Goal: Information Seeking & Learning: Find specific page/section

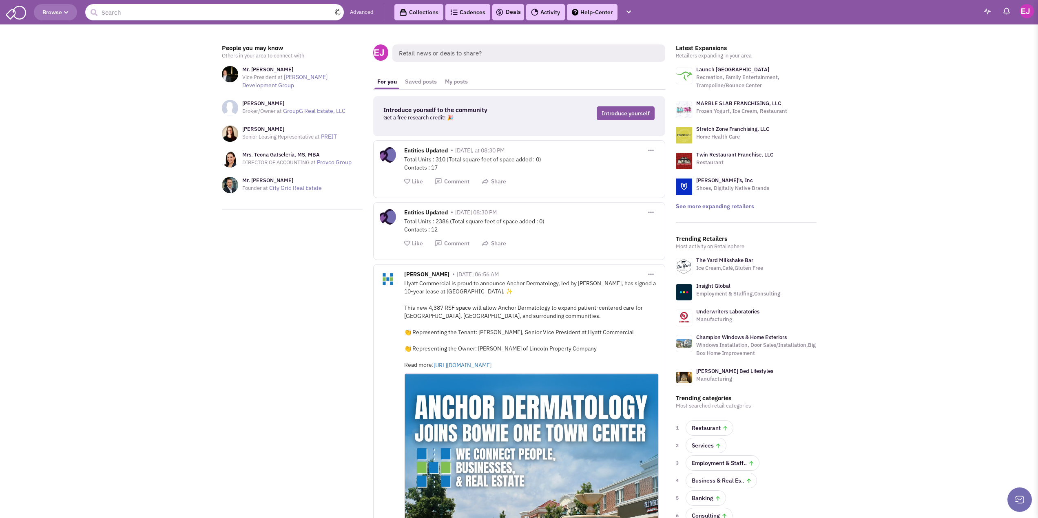
click at [175, 11] on input "text" at bounding box center [214, 12] width 259 height 16
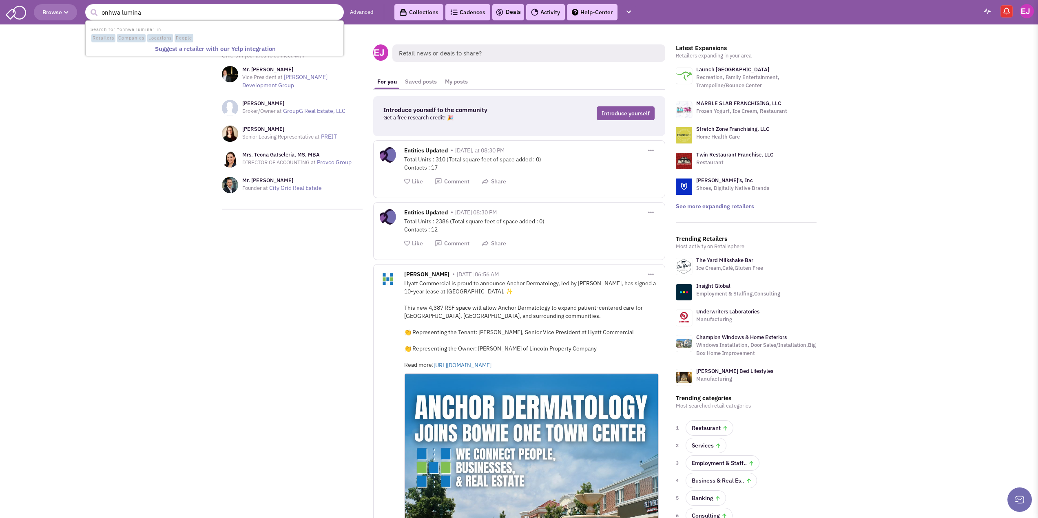
type input "onhwa lumina"
click at [88, 7] on button "submit" at bounding box center [94, 13] width 12 height 12
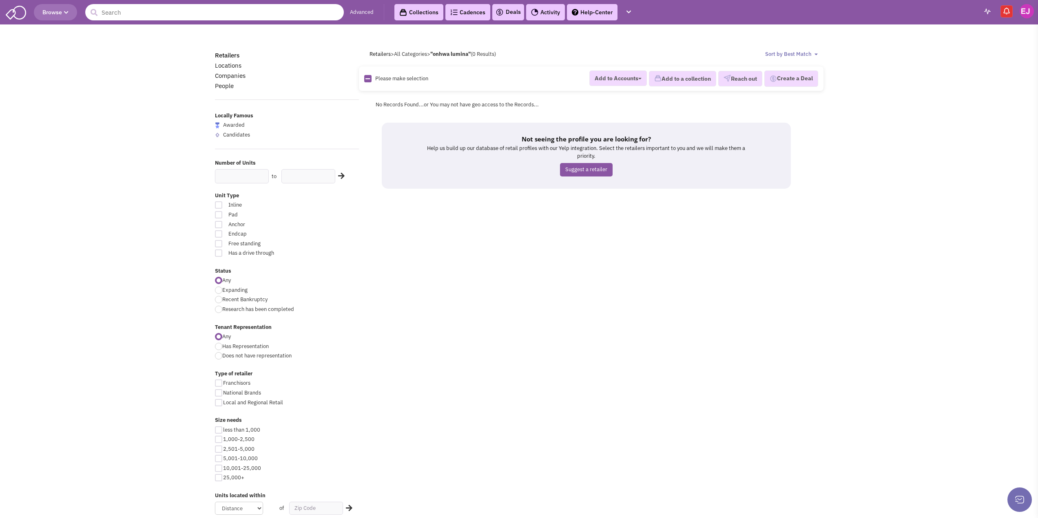
click at [175, 12] on input "text" at bounding box center [214, 12] width 259 height 16
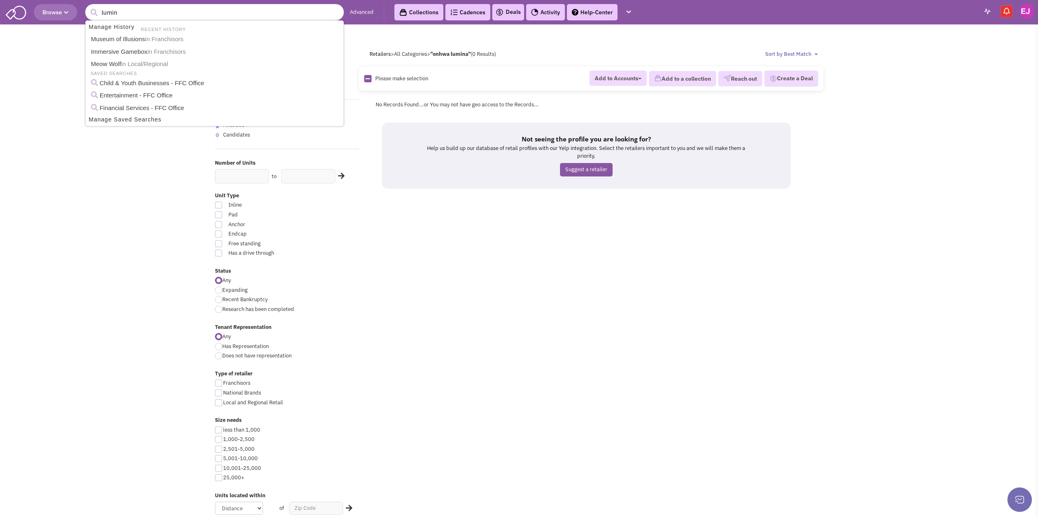
type input "lumina"
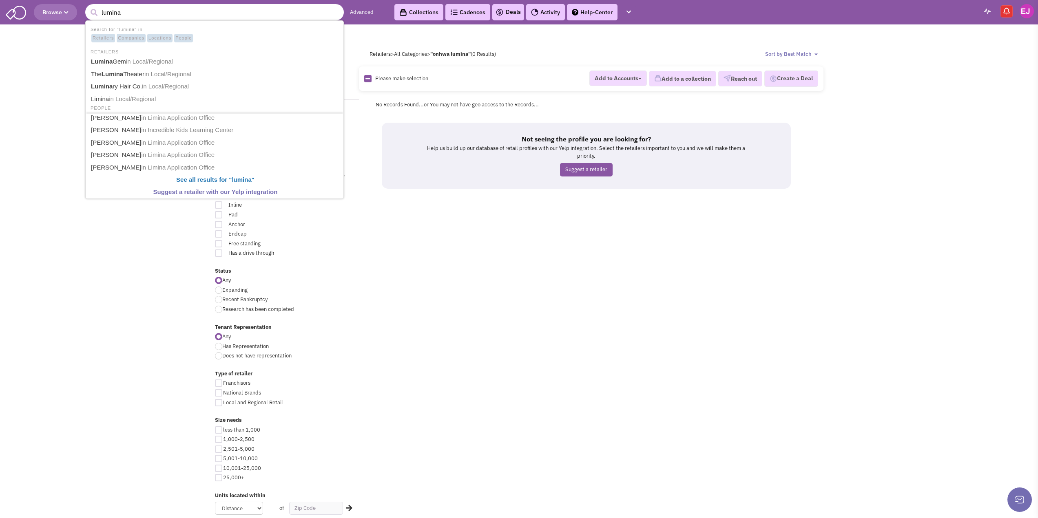
drag, startPoint x: 113, startPoint y: 4, endPoint x: 67, endPoint y: -1, distance: 46.4
click at [67, 0] on html "Browse 10 results are available, use up and down arrow keys to navigate. lumina…" at bounding box center [519, 364] width 1038 height 729
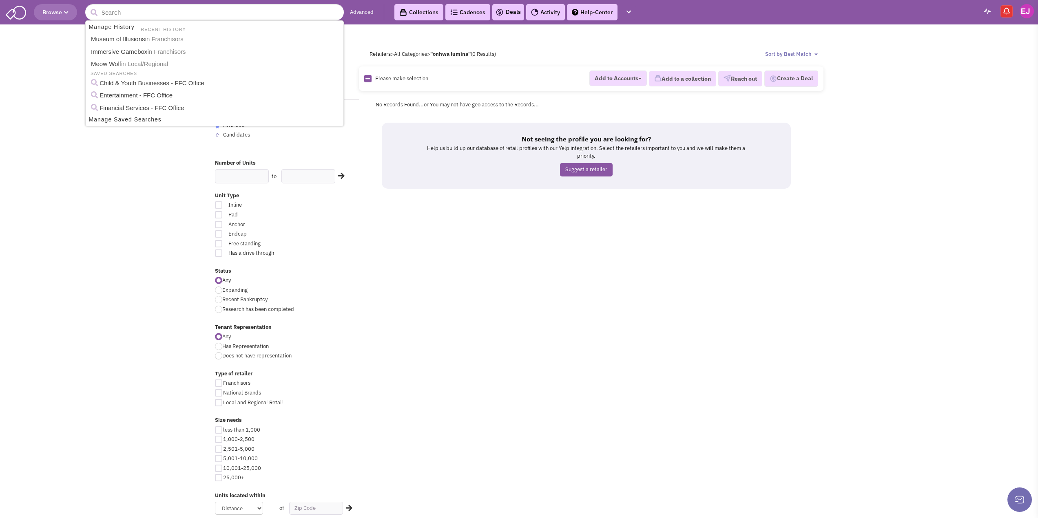
click at [561, 310] on div "Retailers Locations Companies People Locally Famous Awarded Candidates Number o…" at bounding box center [519, 373] width 619 height 645
